Goal: Transaction & Acquisition: Register for event/course

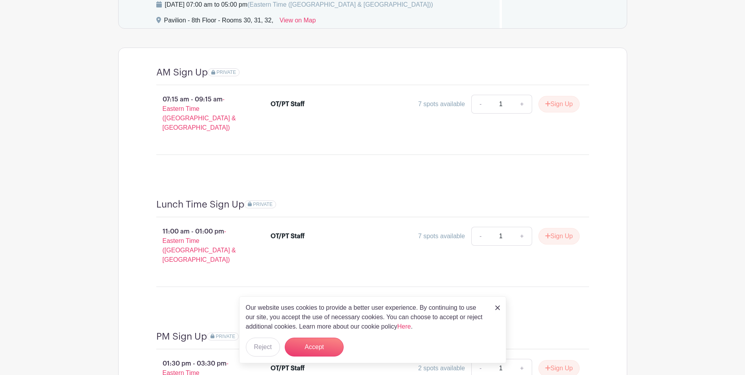
scroll to position [502, 0]
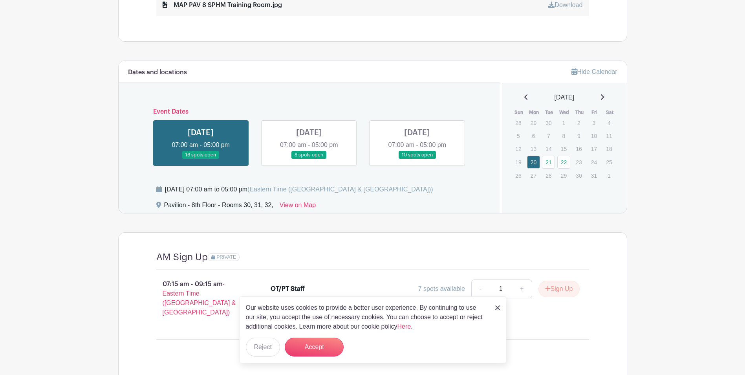
click at [201, 159] on link at bounding box center [201, 159] width 0 height 0
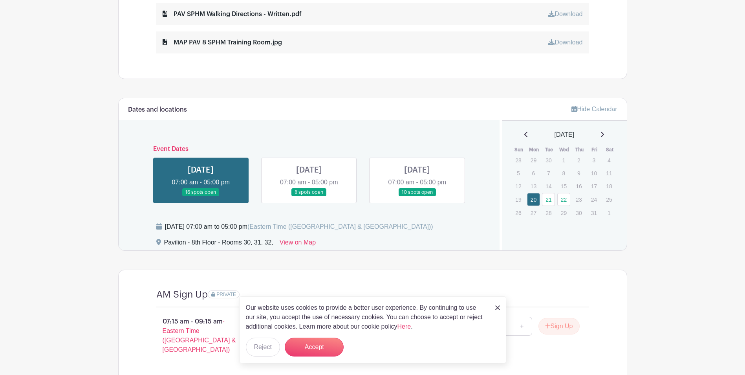
scroll to position [463, 0]
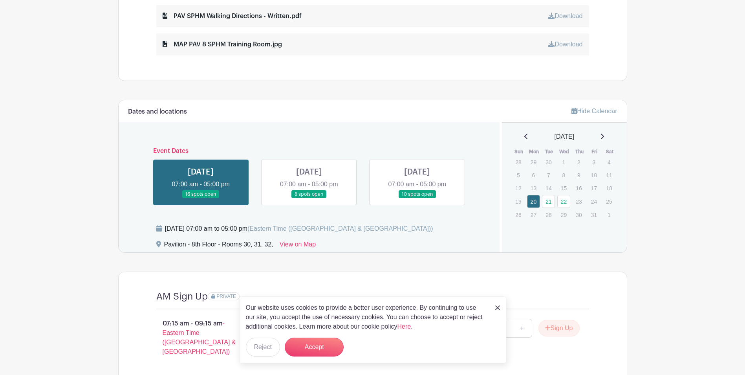
click at [499, 310] on link at bounding box center [497, 306] width 5 height 9
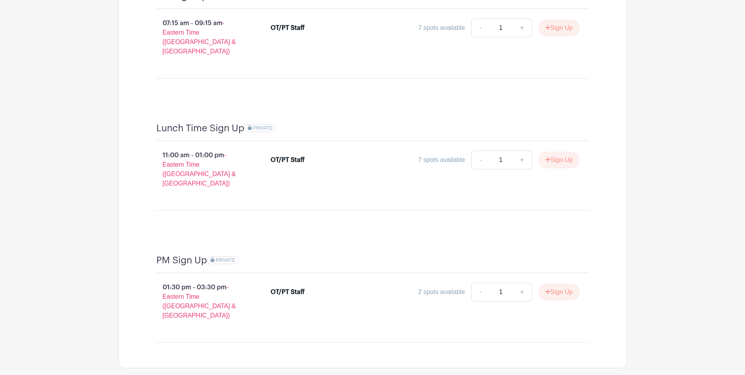
scroll to position [777, 0]
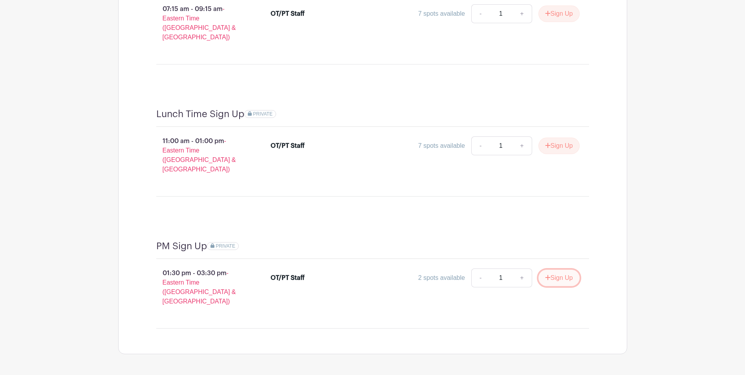
drag, startPoint x: 564, startPoint y: 265, endPoint x: 552, endPoint y: 326, distance: 62.4
click at [564, 269] on button "Sign Up" at bounding box center [558, 277] width 41 height 16
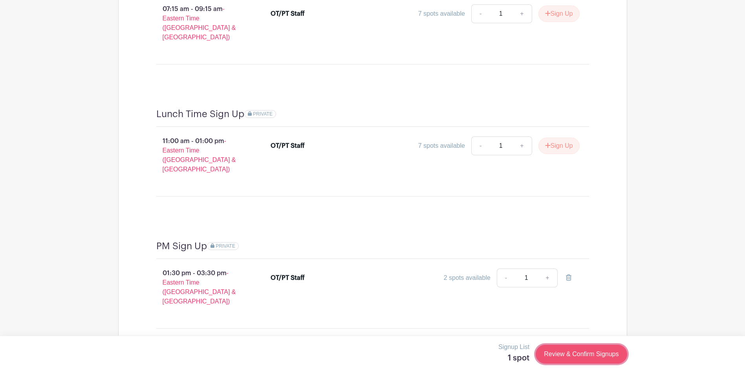
click at [566, 355] on link "Review & Confirm Signups" at bounding box center [581, 353] width 91 height 19
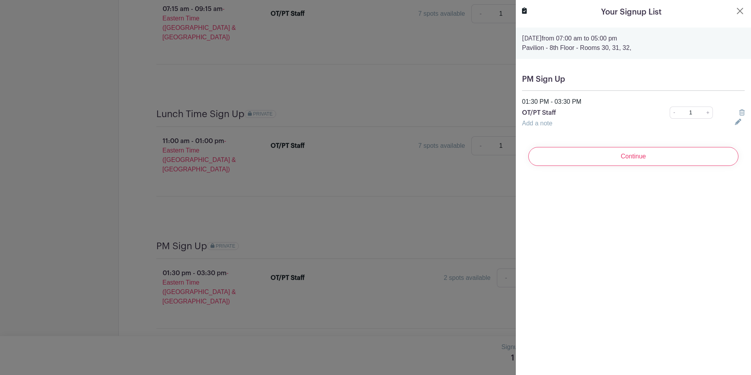
drag, startPoint x: 554, startPoint y: 124, endPoint x: 567, endPoint y: 126, distance: 13.2
click at [554, 124] on div "Add a note" at bounding box center [623, 123] width 213 height 9
click at [735, 121] on icon at bounding box center [738, 122] width 6 height 6
click at [582, 136] on input "text" at bounding box center [623, 128] width 203 height 19
drag, startPoint x: 575, startPoint y: 128, endPoint x: 536, endPoint y: 126, distance: 39.3
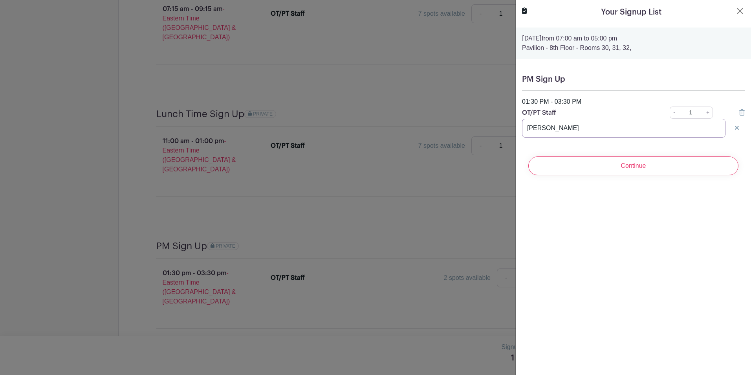
click at [525, 126] on input "[PERSON_NAME]" at bounding box center [623, 128] width 203 height 19
type input "[PERSON_NAME]"
click at [614, 137] on div "PM Sign Up 01:30 PM - 03:30 PM OT/PT Staff - 1 + Add a note [PERSON_NAME]" at bounding box center [633, 105] width 235 height 75
click at [735, 129] on icon at bounding box center [737, 127] width 4 height 6
click at [735, 124] on icon at bounding box center [738, 122] width 6 height 6
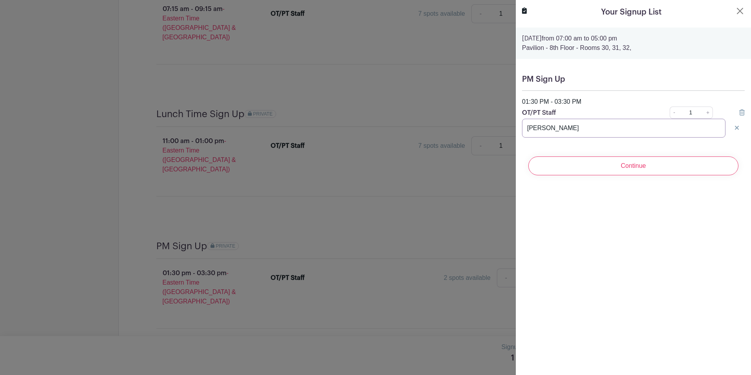
click at [653, 133] on input "[PERSON_NAME]" at bounding box center [623, 128] width 203 height 19
click at [735, 128] on icon at bounding box center [737, 127] width 4 height 6
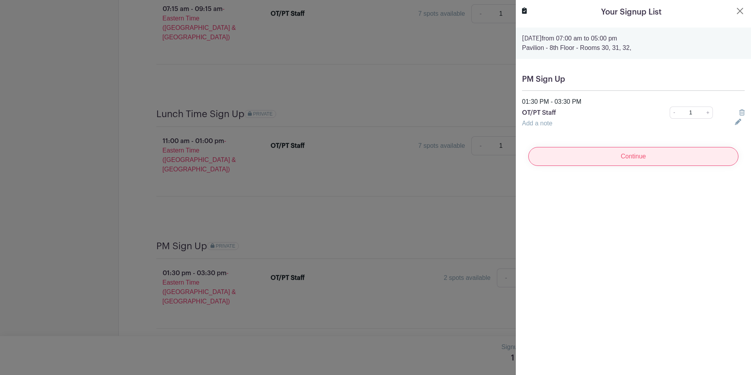
click at [673, 159] on input "Continue" at bounding box center [633, 156] width 210 height 19
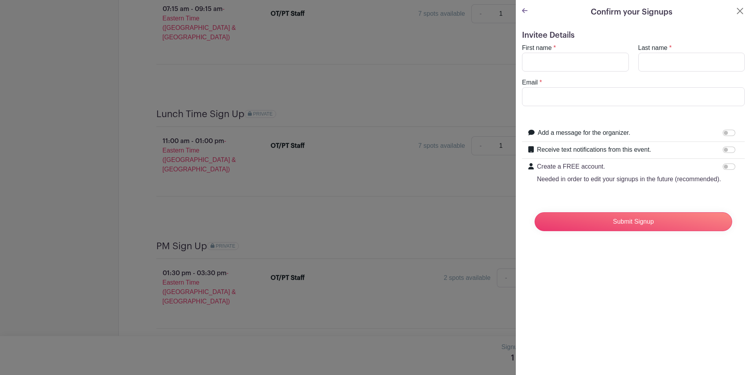
click at [556, 51] on div "First name *" at bounding box center [575, 57] width 116 height 28
click at [557, 60] on input "First name" at bounding box center [575, 62] width 107 height 19
type input "[PERSON_NAME]"
type input "[EMAIL_ADDRESS][DOMAIN_NAME]"
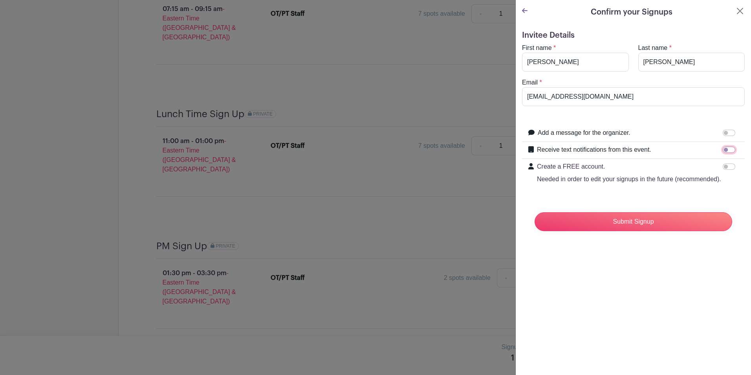
click at [722, 150] on input "Receive text notifications from this event." at bounding box center [728, 149] width 13 height 6
checkbox input "true"
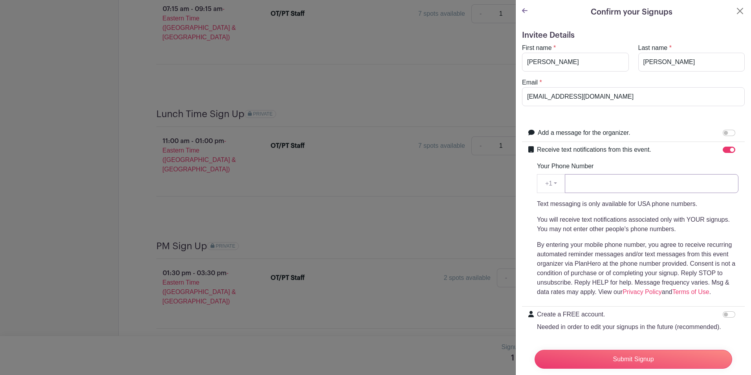
click at [607, 184] on input "Your Phone Number" at bounding box center [652, 183] width 174 height 19
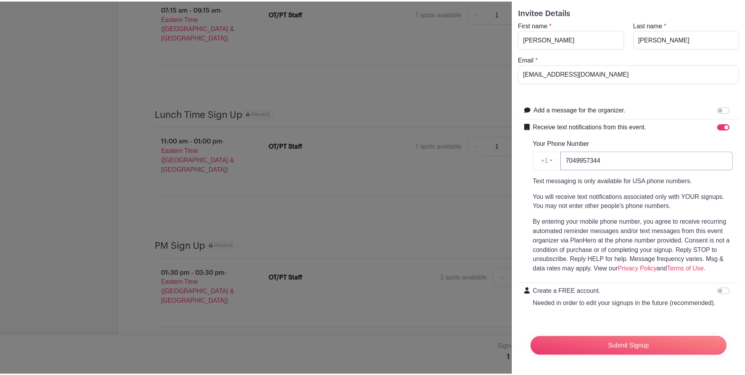
scroll to position [38, 0]
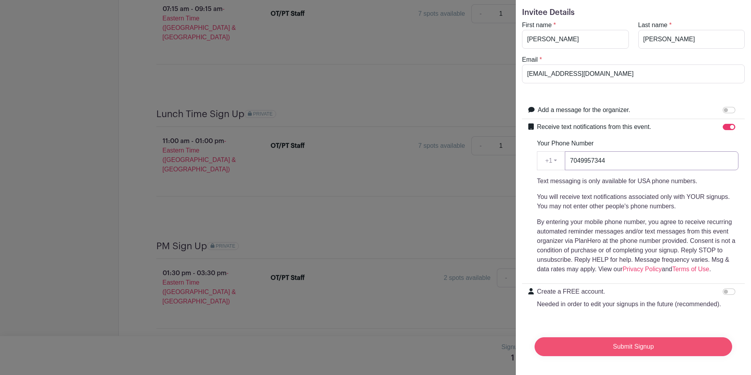
type input "7049957344"
click at [655, 337] on input "Submit Signup" at bounding box center [633, 346] width 198 height 19
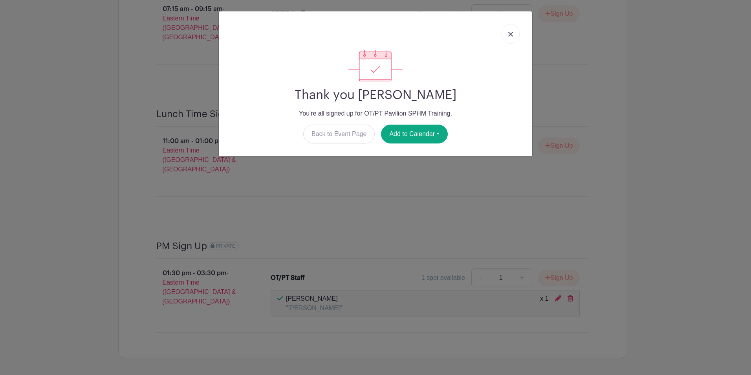
click at [512, 37] on link at bounding box center [510, 34] width 18 height 20
